Goal: Task Accomplishment & Management: Complete application form

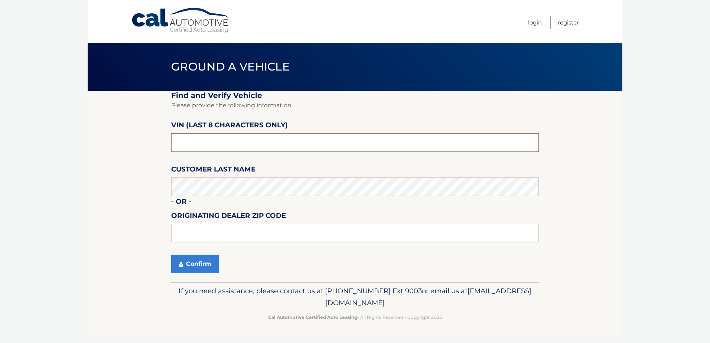
click at [205, 144] on input "text" at bounding box center [355, 142] width 368 height 19
drag, startPoint x: 205, startPoint y: 144, endPoint x: 142, endPoint y: 142, distance: 62.8
click at [142, 142] on section "Find and Verify Vehicle Please provide the following information. VIN (last 8 c…" at bounding box center [355, 186] width 535 height 191
type input "NM071864"
click at [197, 264] on button "Confirm" at bounding box center [195, 264] width 48 height 19
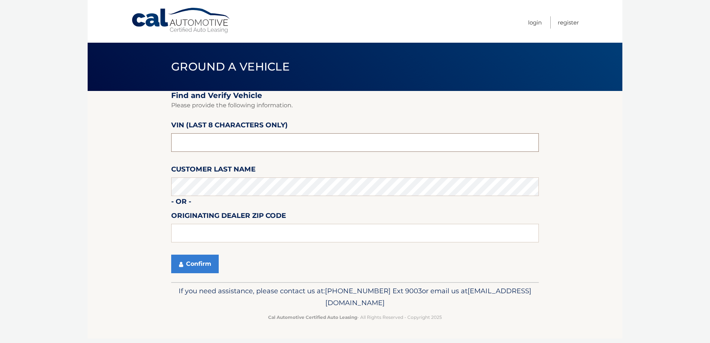
drag, startPoint x: 201, startPoint y: 141, endPoint x: 152, endPoint y: 144, distance: 49.1
click at [152, 144] on section "Find and Verify Vehicle Please provide the following information. VIN (last 8 c…" at bounding box center [355, 186] width 535 height 191
type input "NM071864"
click at [199, 266] on button "Confirm" at bounding box center [195, 264] width 48 height 19
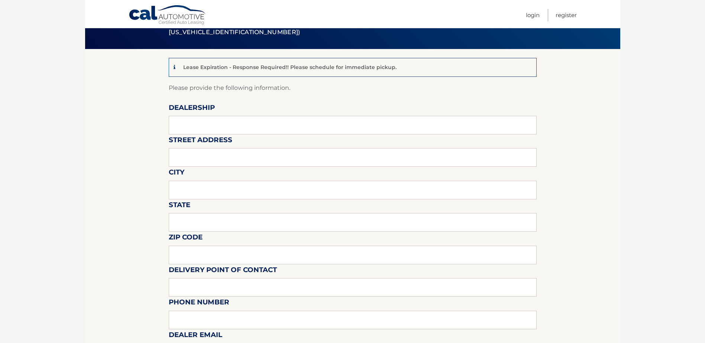
scroll to position [37, 0]
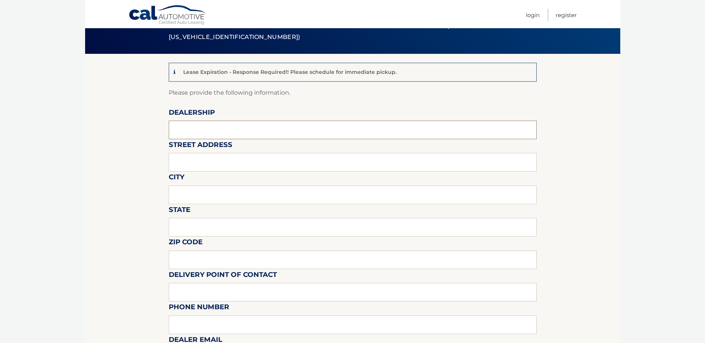
click at [200, 131] on input "text" at bounding box center [353, 130] width 368 height 19
type input "[PERSON_NAME] CASE VOLKSWAGEN"
type input "[STREET_ADDRESS][PERSON_NAME]"
type input "DAVIE"
type input "FL"
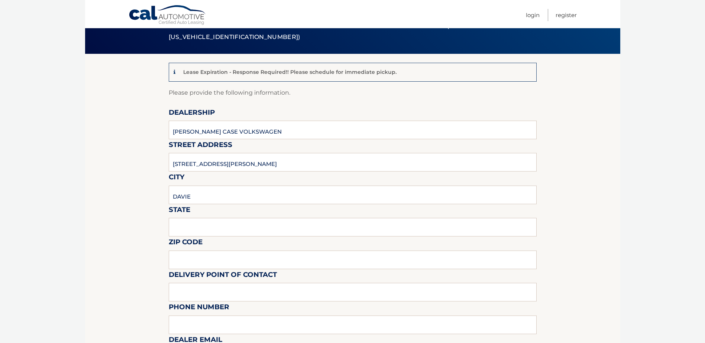
type input "33331"
type input "[PERSON_NAME] Volkswagen - VW"
type input "9549035500"
type input "[EMAIL_ADDRESS][DOMAIN_NAME]"
type input "[PERSON_NAME]"
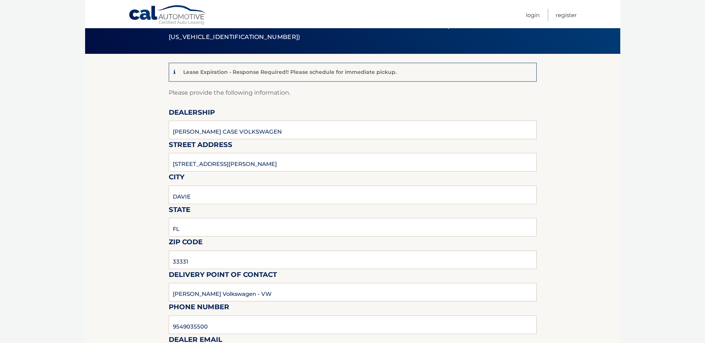
type input "9549035500"
type input "[EMAIL_ADDRESS][DOMAIN_NAME]"
type input "[PERSON_NAME]"
type input "[EMAIL_ADDRESS][DOMAIN_NAME]"
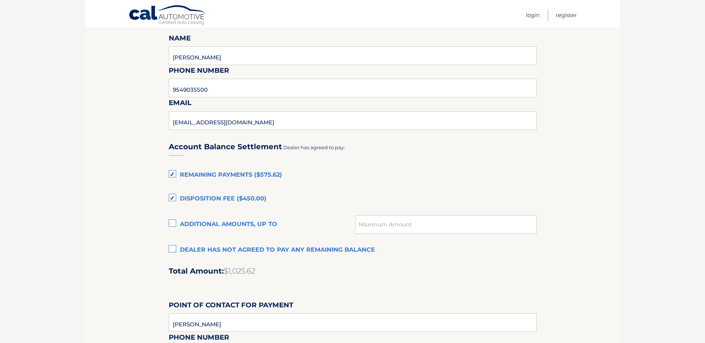
scroll to position [409, 0]
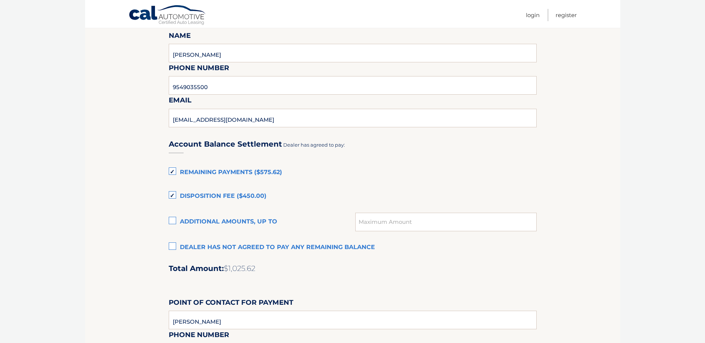
click at [175, 171] on label "Remaining Payments ($575.62)" at bounding box center [353, 172] width 368 height 15
click at [0, 0] on input "Remaining Payments ($575.62)" at bounding box center [0, 0] width 0 height 0
click at [175, 194] on label "Disposition Fee ($450.00)" at bounding box center [353, 196] width 368 height 15
click at [0, 0] on input "Disposition Fee ($450.00)" at bounding box center [0, 0] width 0 height 0
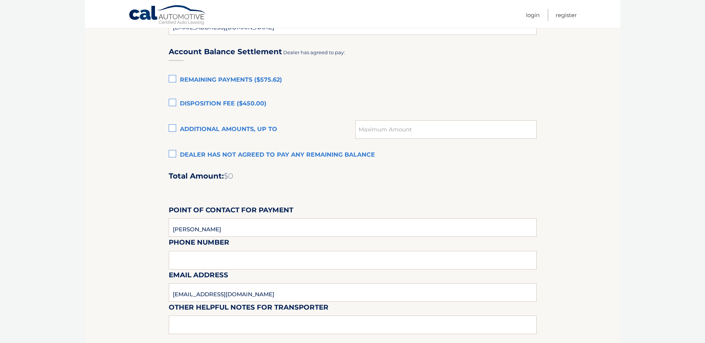
scroll to position [507, 0]
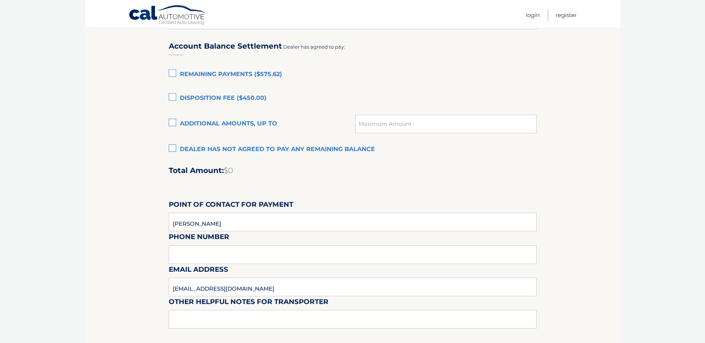
click at [171, 148] on label "Dealer has not agreed to pay any remaining balance" at bounding box center [353, 149] width 368 height 15
click at [0, 0] on input "Dealer has not agreed to pay any remaining balance" at bounding box center [0, 0] width 0 height 0
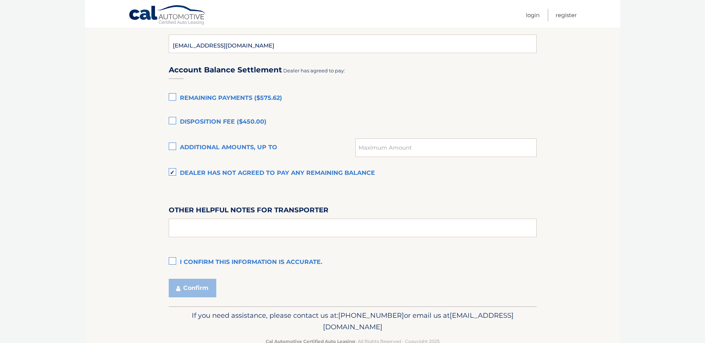
scroll to position [465, 0]
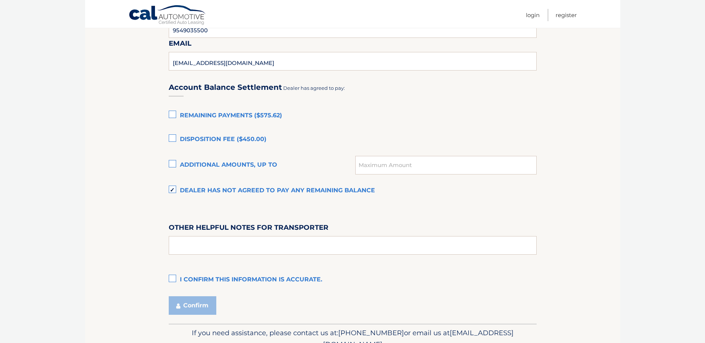
click at [174, 188] on label "Dealer has not agreed to pay any remaining balance" at bounding box center [353, 191] width 368 height 15
click at [0, 0] on input "Dealer has not agreed to pay any remaining balance" at bounding box center [0, 0] width 0 height 0
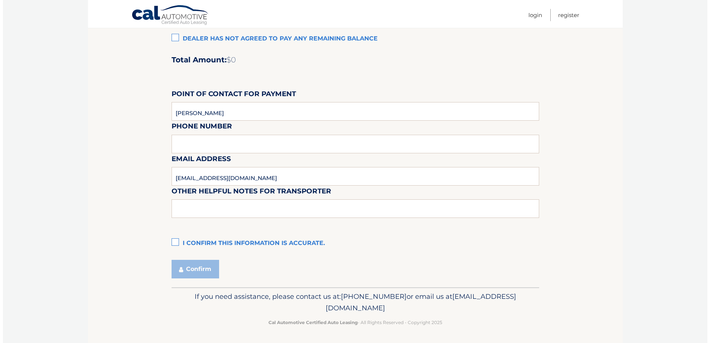
scroll to position [618, 0]
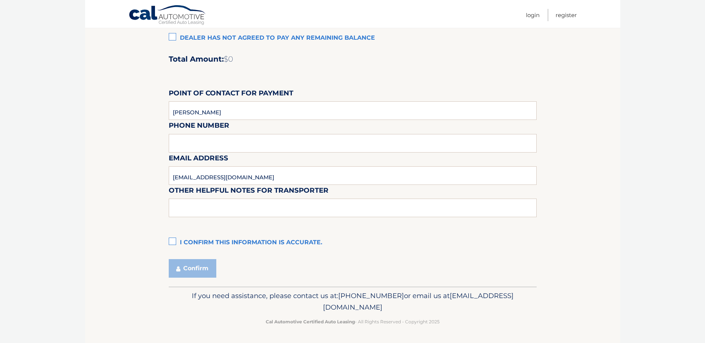
click at [174, 243] on label "I confirm this information is accurate." at bounding box center [353, 243] width 368 height 15
click at [0, 0] on input "I confirm this information is accurate." at bounding box center [0, 0] width 0 height 0
click at [185, 271] on button "Confirm" at bounding box center [193, 268] width 48 height 19
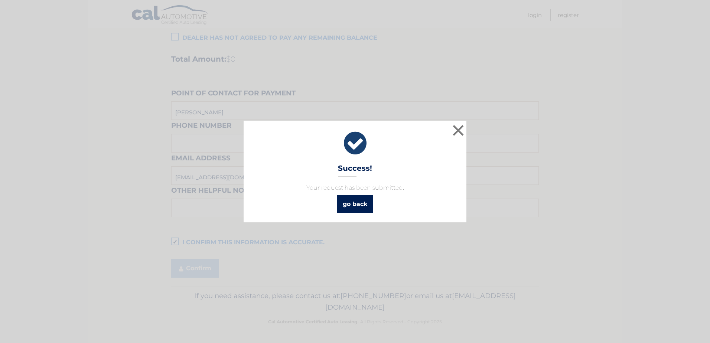
click at [355, 199] on link "go back" at bounding box center [355, 204] width 36 height 18
